Goal: Transaction & Acquisition: Purchase product/service

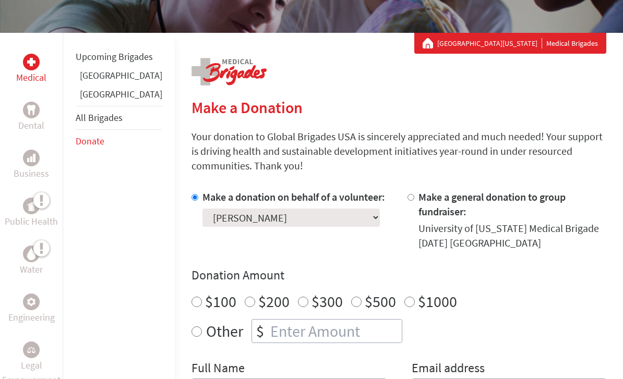
scroll to position [161, 0]
click at [191, 297] on input "$100" at bounding box center [196, 302] width 10 height 10
radio input "true"
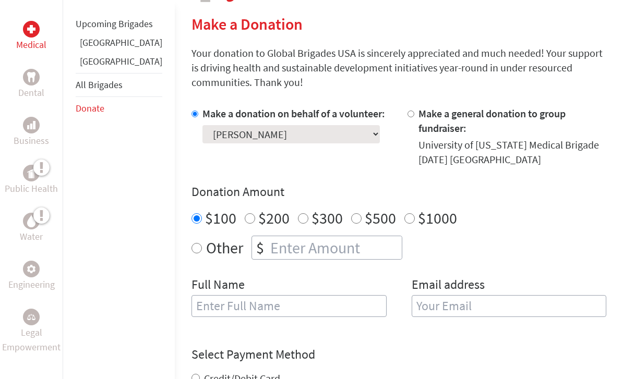
scroll to position [258, 0]
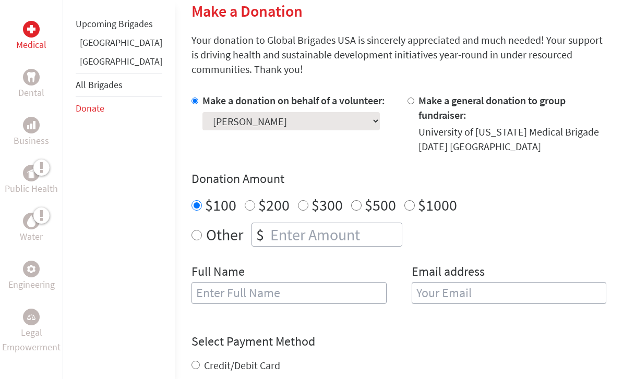
click at [241, 282] on input "text" at bounding box center [288, 293] width 195 height 22
type input "[PERSON_NAME]"
click at [422, 282] on input "email" at bounding box center [509, 293] width 195 height 22
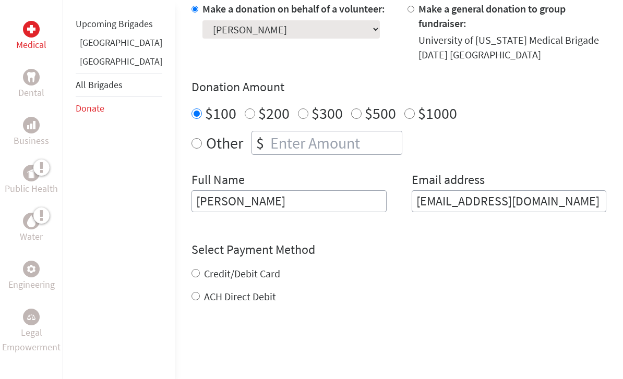
scroll to position [386, 0]
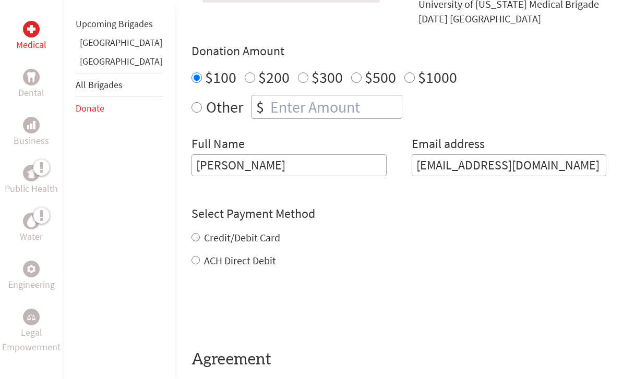
type input "[EMAIL_ADDRESS][DOMAIN_NAME]"
click at [191, 231] on div "Credit/Debit Card ACH Direct Debit" at bounding box center [398, 250] width 415 height 38
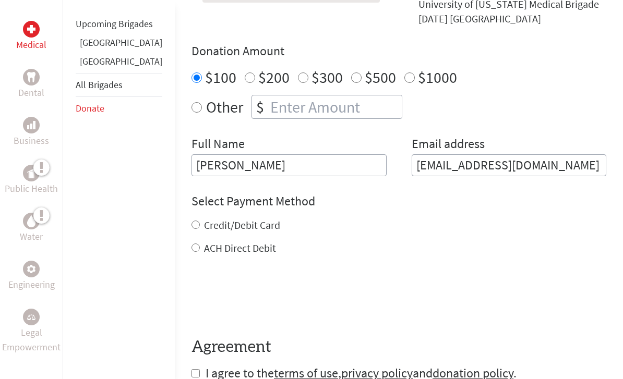
scroll to position [386, 0]
click at [191, 221] on input "Credit/Debit Card" at bounding box center [195, 225] width 8 height 8
radio input "true"
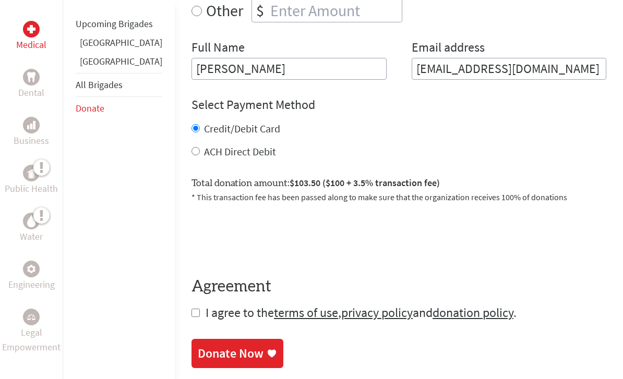
scroll to position [503, 0]
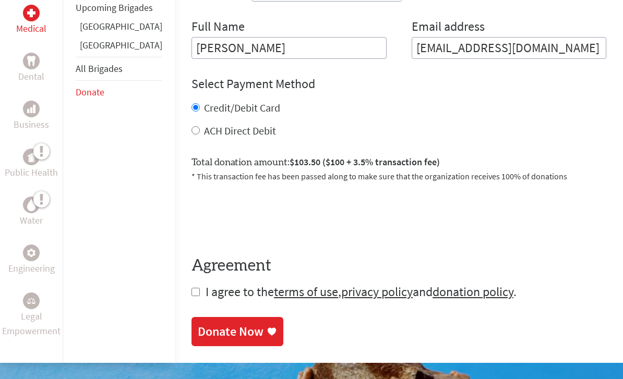
click at [191, 288] on input "checkbox" at bounding box center [195, 292] width 8 height 8
checkbox input "true"
click at [198, 325] on div "Donate Now" at bounding box center [231, 333] width 66 height 17
